Goal: Transaction & Acquisition: Subscribe to service/newsletter

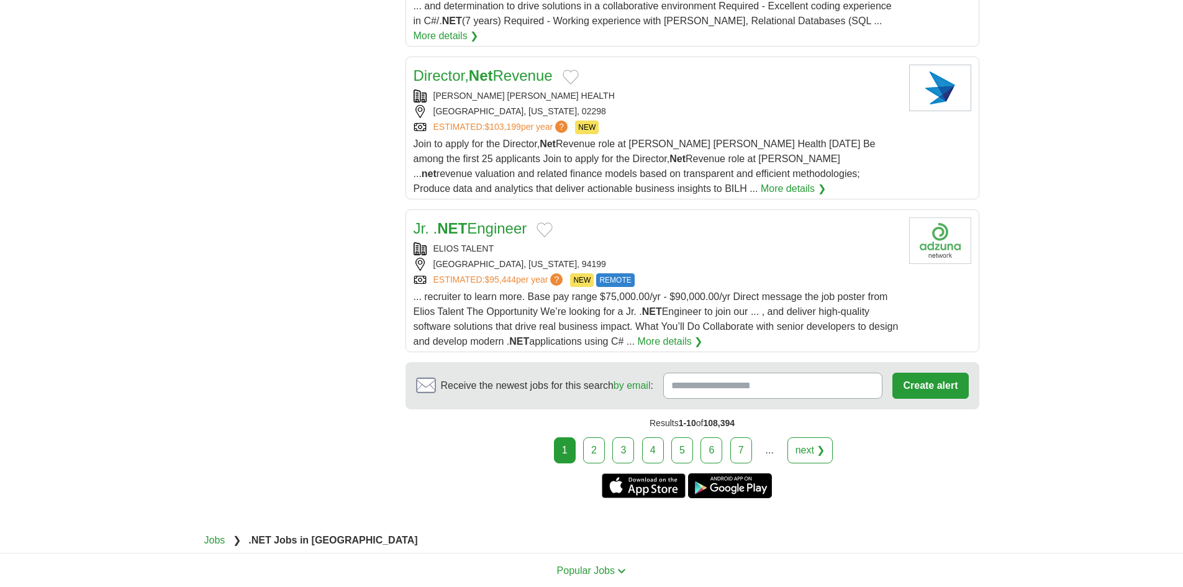
scroll to position [1491, 0]
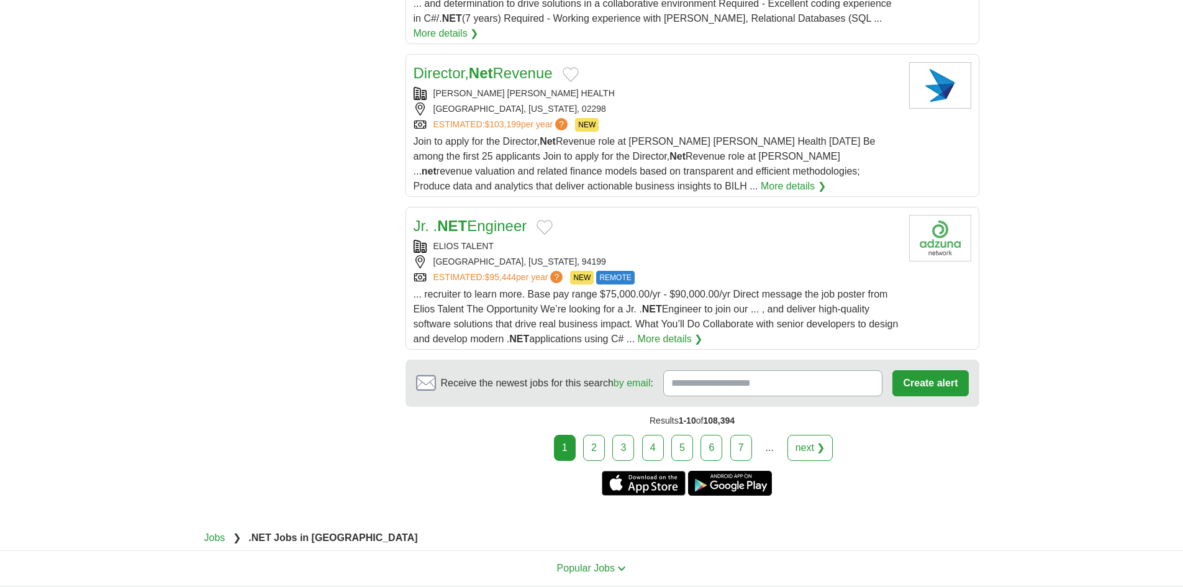
click at [588, 435] on link "2" at bounding box center [594, 448] width 22 height 26
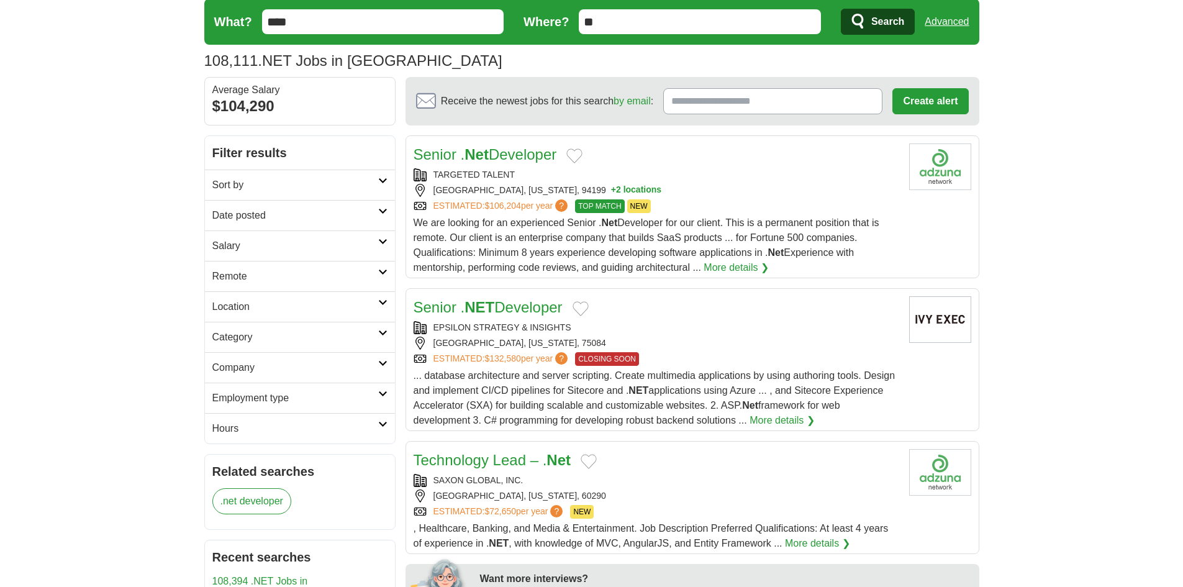
scroll to position [186, 0]
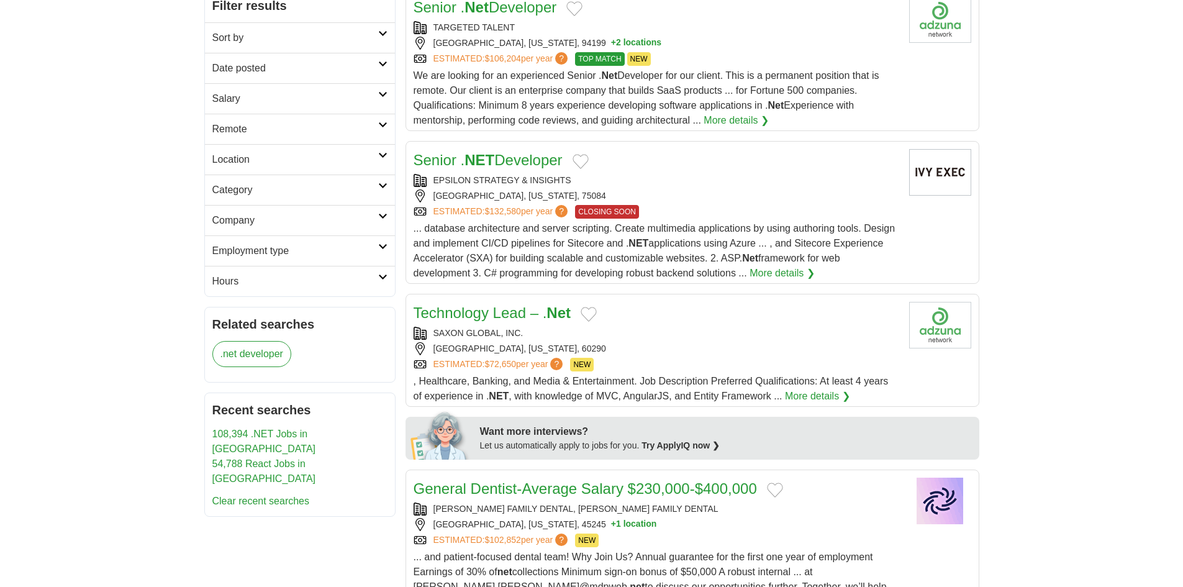
click at [486, 162] on strong "NET" at bounding box center [480, 160] width 30 height 17
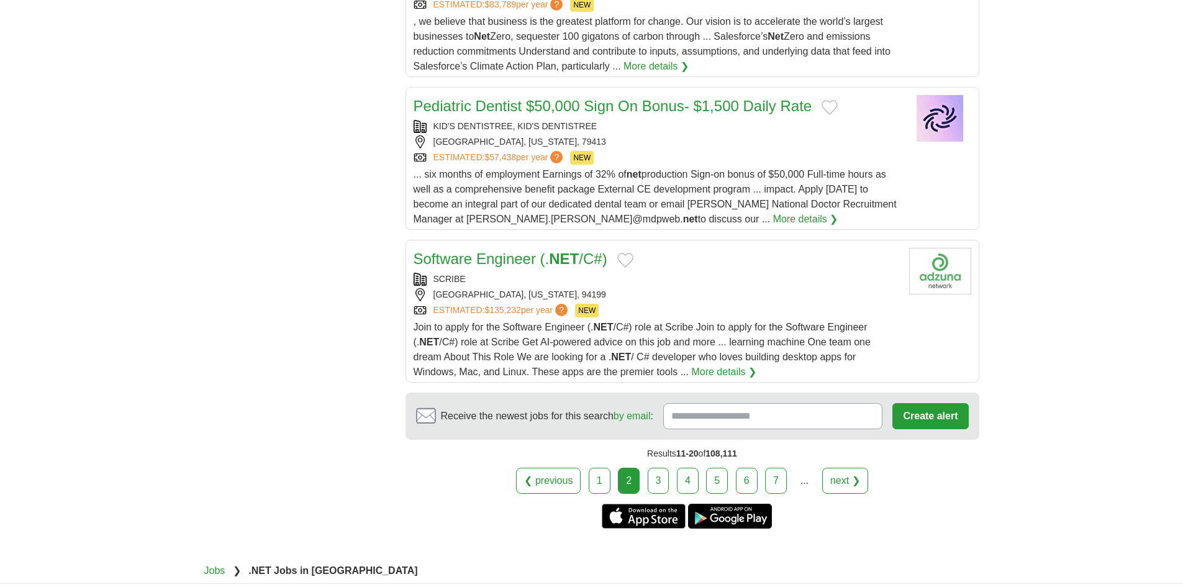
scroll to position [1429, 0]
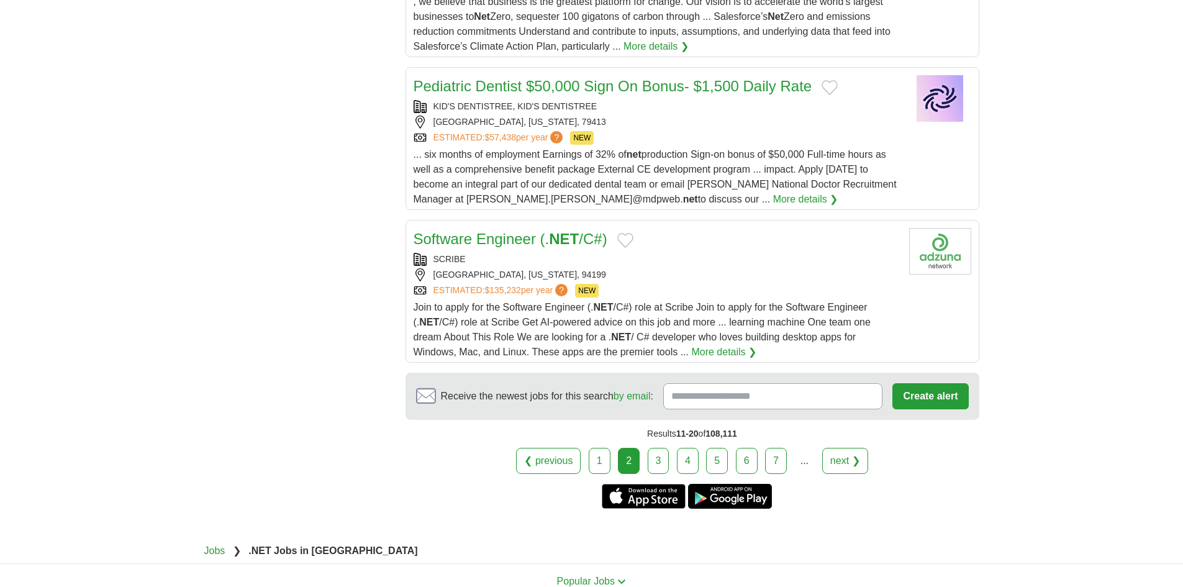
click at [656, 448] on link "3" at bounding box center [659, 461] width 22 height 26
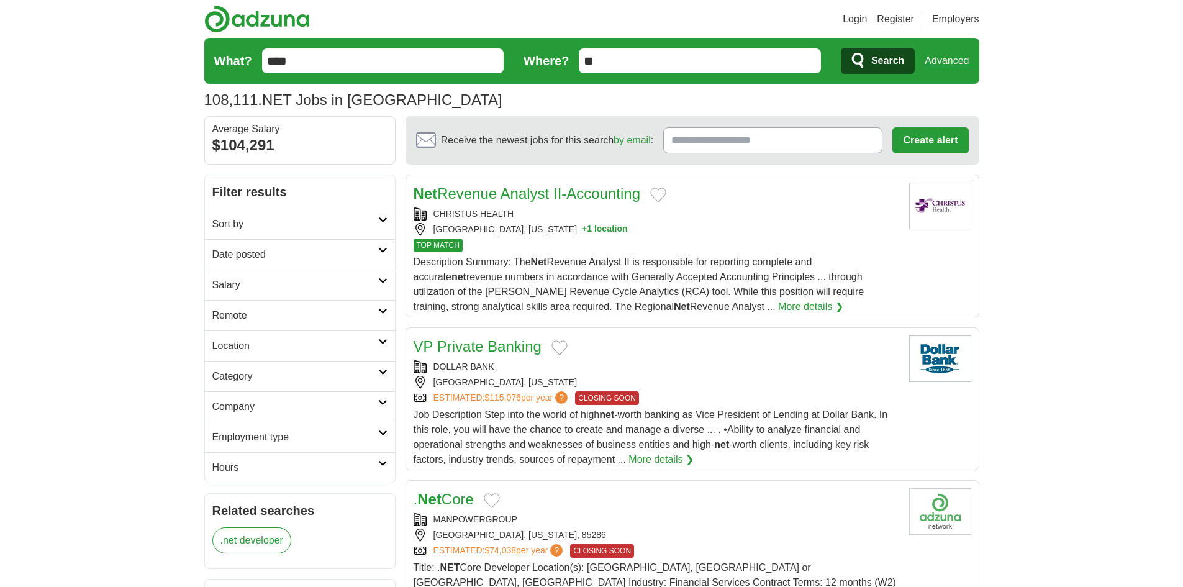
click at [748, 131] on input "Receive the newest jobs for this search by email :" at bounding box center [772, 140] width 219 height 26
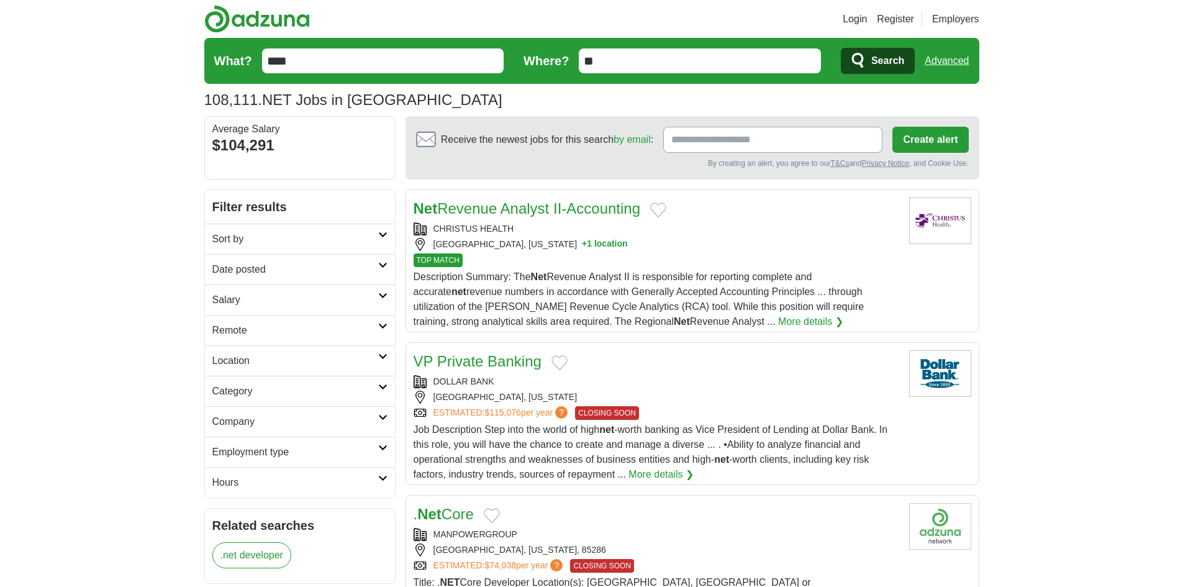
click at [717, 139] on input "Receive the newest jobs for this search by email :" at bounding box center [772, 140] width 219 height 26
paste input "**********"
type input "**********"
click at [937, 143] on button "Create alert" at bounding box center [931, 140] width 76 height 26
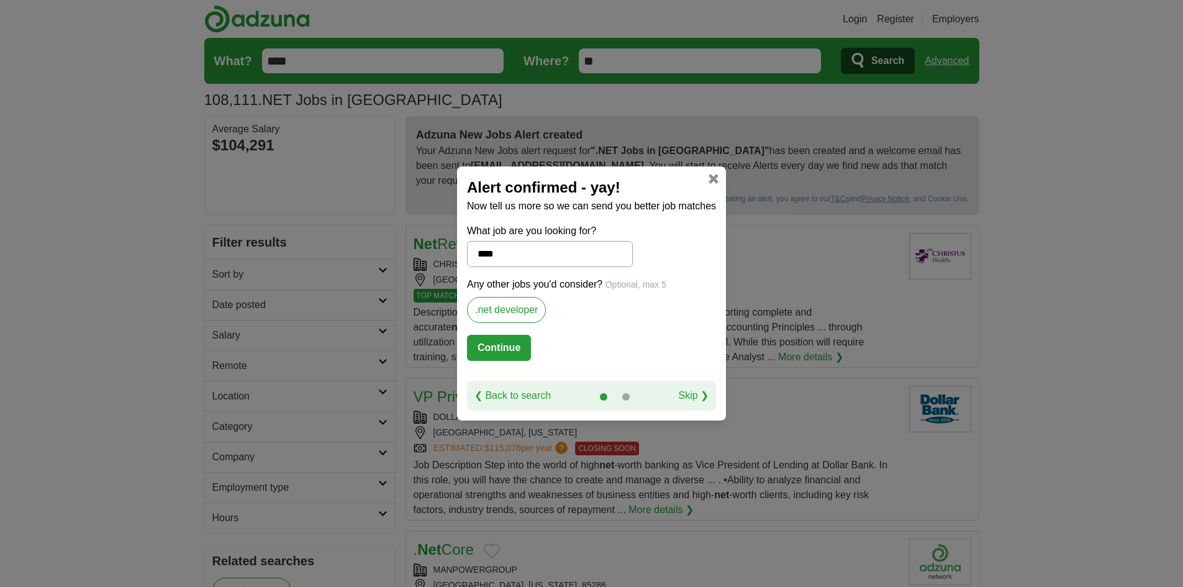
click at [521, 353] on button "Continue" at bounding box center [499, 348] width 64 height 26
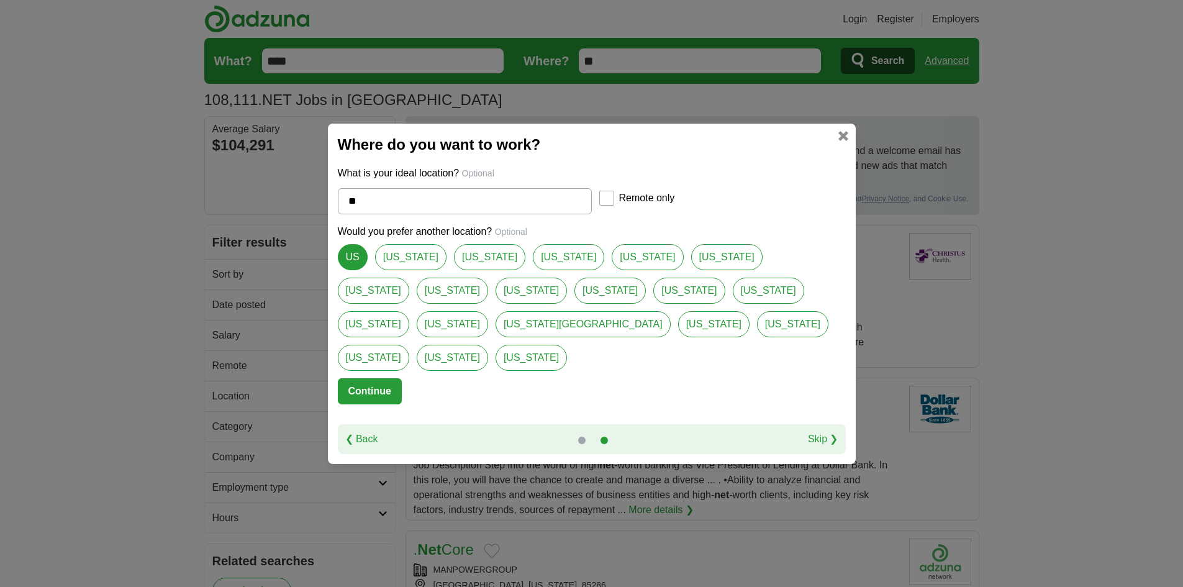
click at [841, 156] on h2 "Where do you want to work?" at bounding box center [592, 145] width 508 height 22
click at [844, 141] on link at bounding box center [844, 136] width 10 height 10
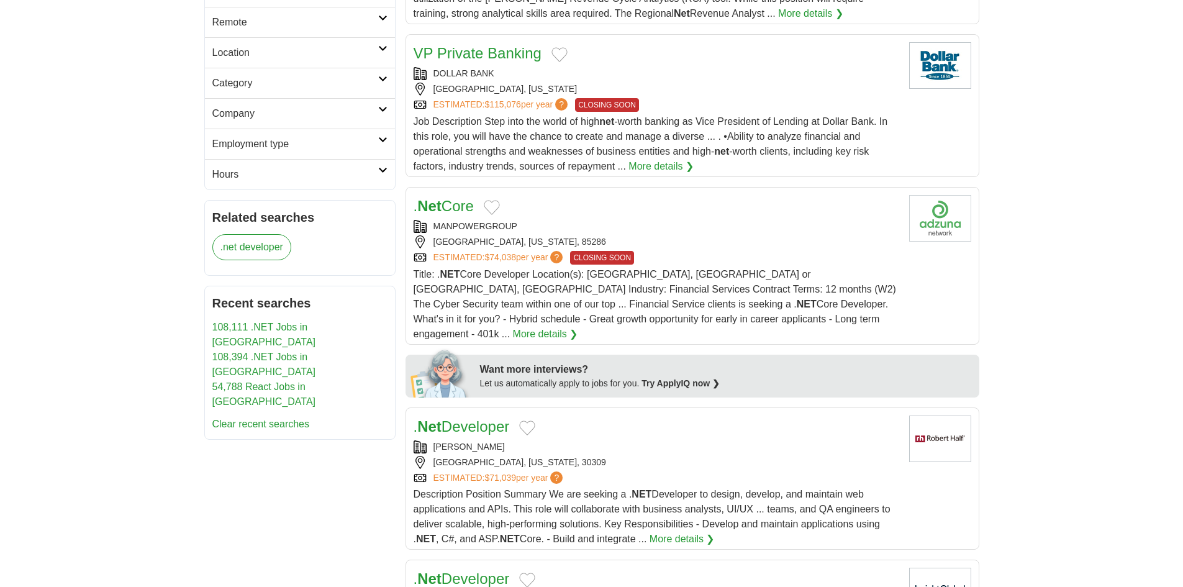
scroll to position [373, 0]
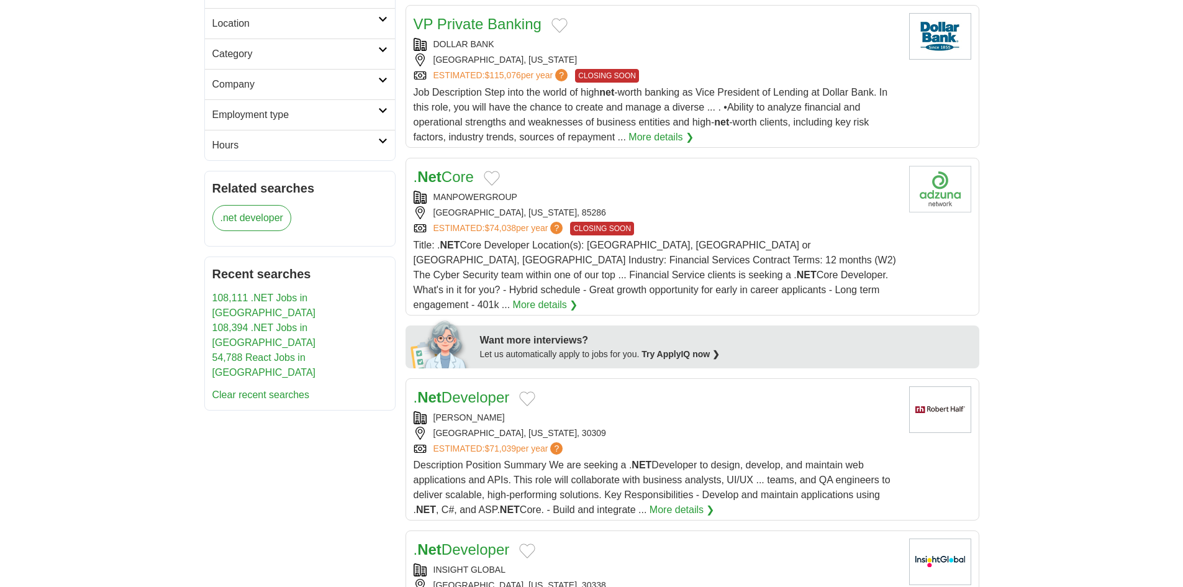
click at [696, 349] on link "Try ApplyIQ now ❯" at bounding box center [681, 354] width 78 height 10
